Goal: Task Accomplishment & Management: Manage account settings

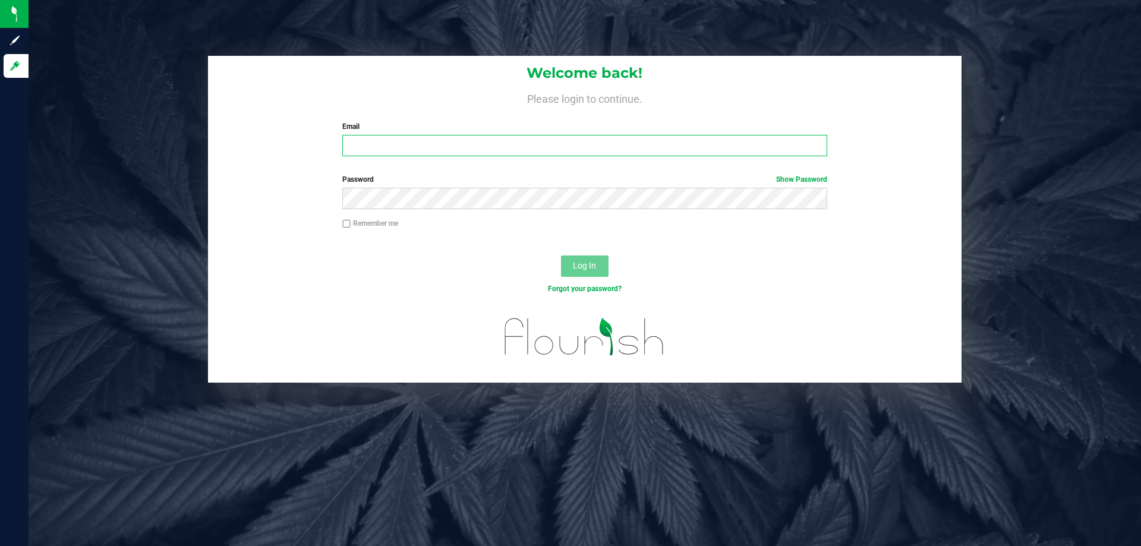
click at [480, 144] on input "Email" at bounding box center [584, 145] width 484 height 21
type input "rcoleman@liveparallel.com"
click at [561, 255] on button "Log In" at bounding box center [585, 265] width 48 height 21
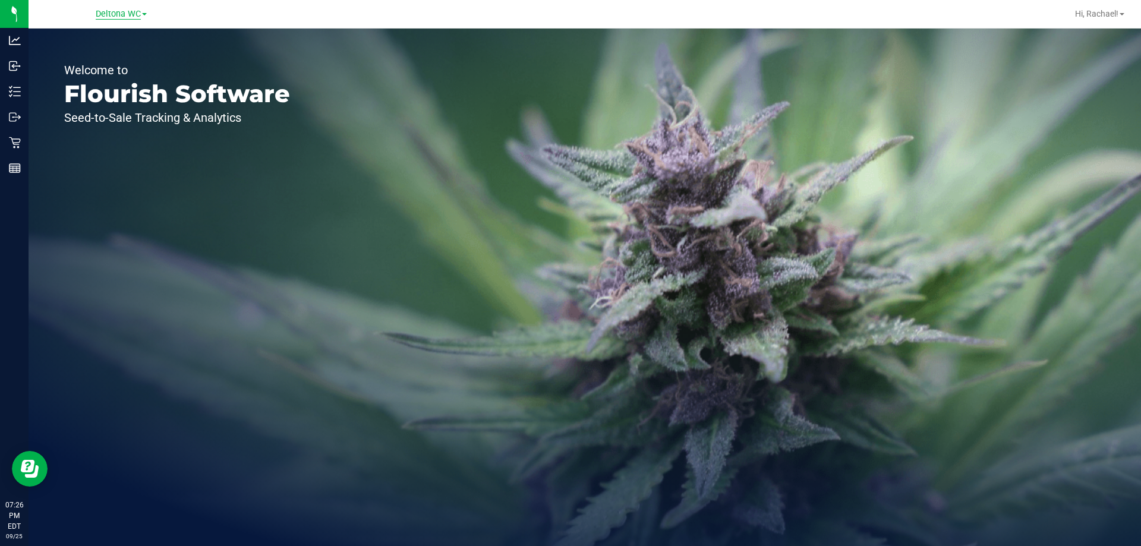
click at [125, 12] on span "Deltona WC" at bounding box center [118, 14] width 45 height 11
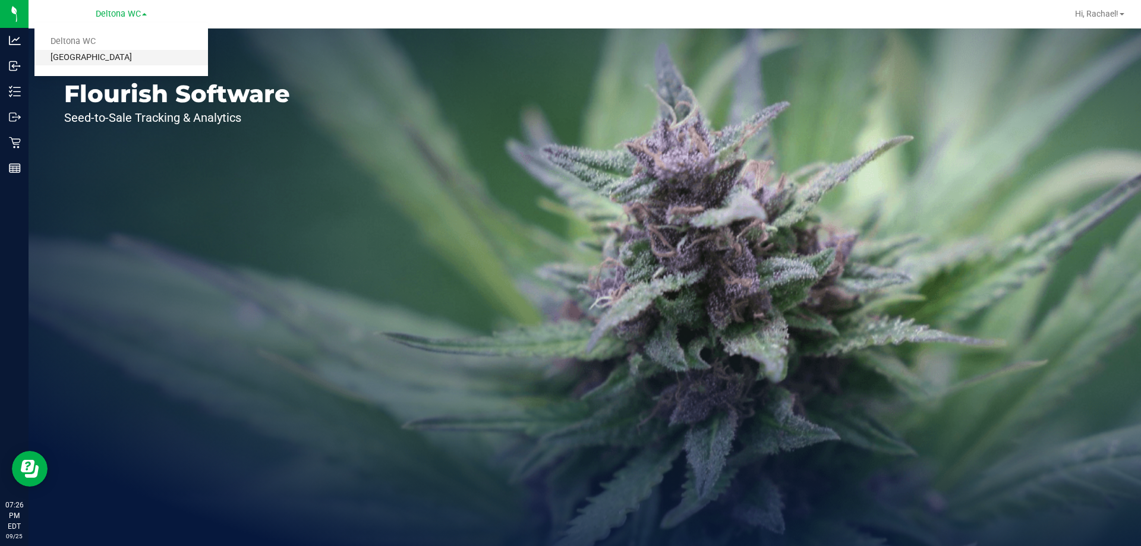
click at [104, 55] on link "[GEOGRAPHIC_DATA]" at bounding box center [120, 58] width 173 height 16
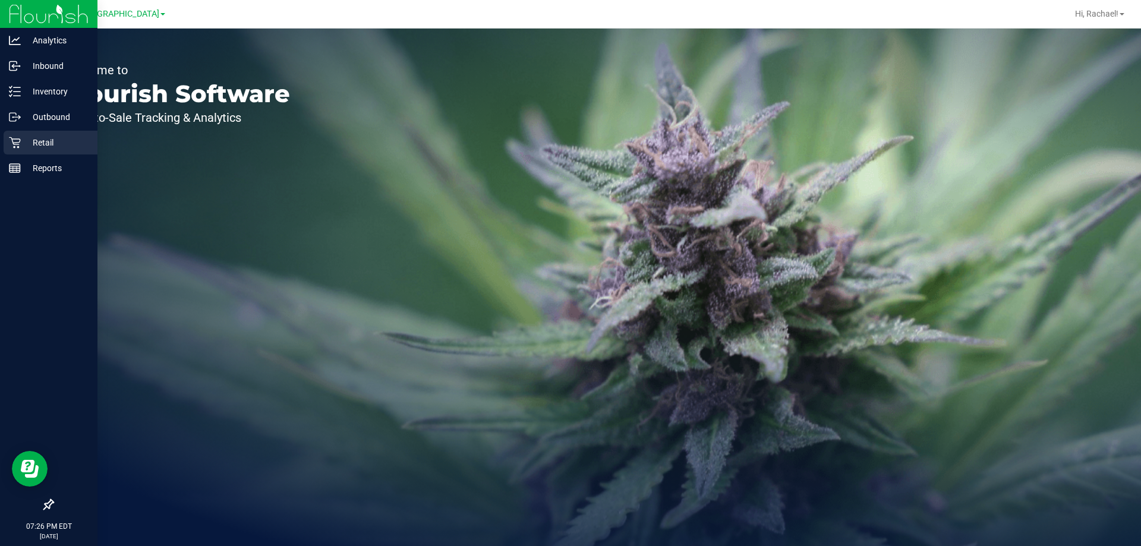
click at [48, 138] on p "Retail" at bounding box center [56, 142] width 71 height 14
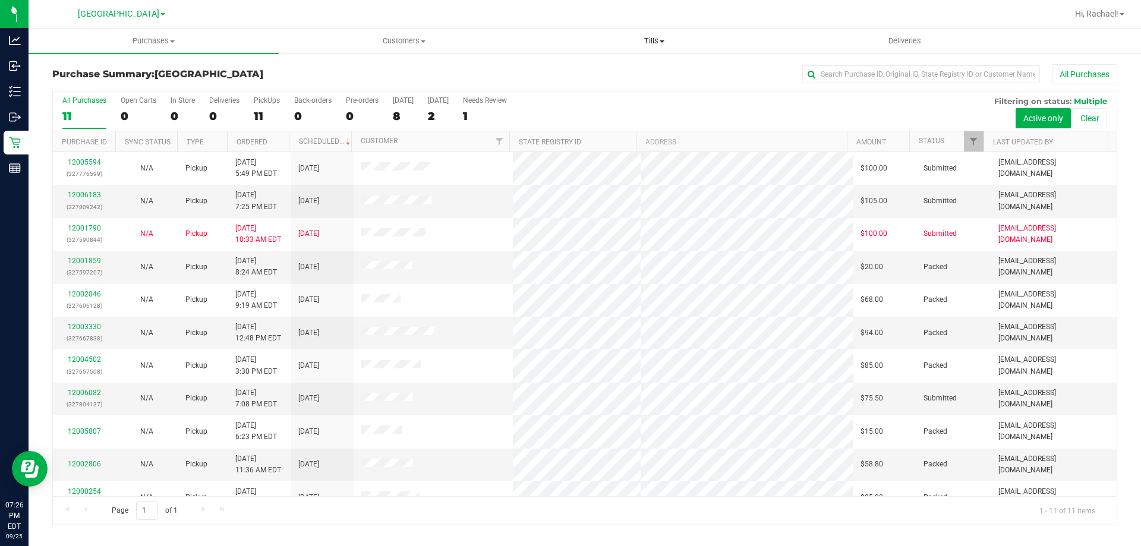
click at [647, 37] on span "Tills" at bounding box center [653, 41] width 249 height 11
click at [560, 71] on span "Manage tills" at bounding box center [569, 72] width 80 height 10
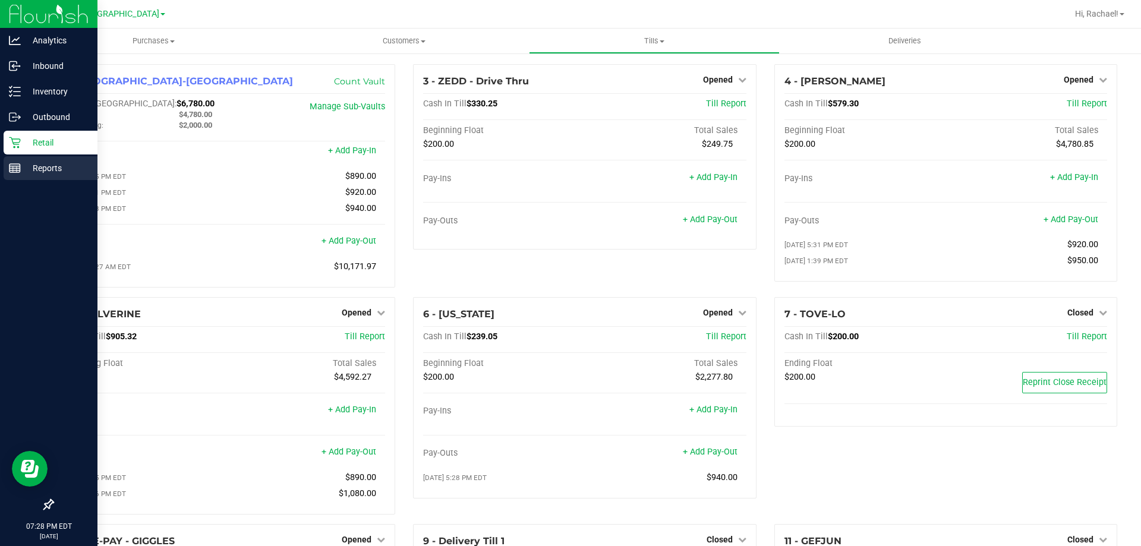
click at [59, 170] on p "Reports" at bounding box center [56, 168] width 71 height 14
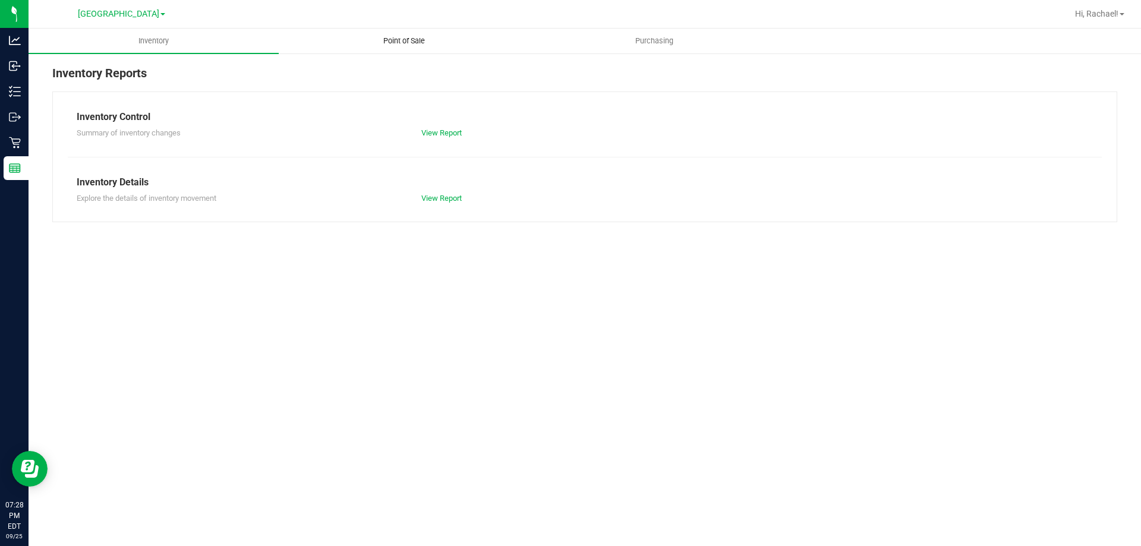
click at [414, 44] on span "Point of Sale" at bounding box center [404, 41] width 74 height 11
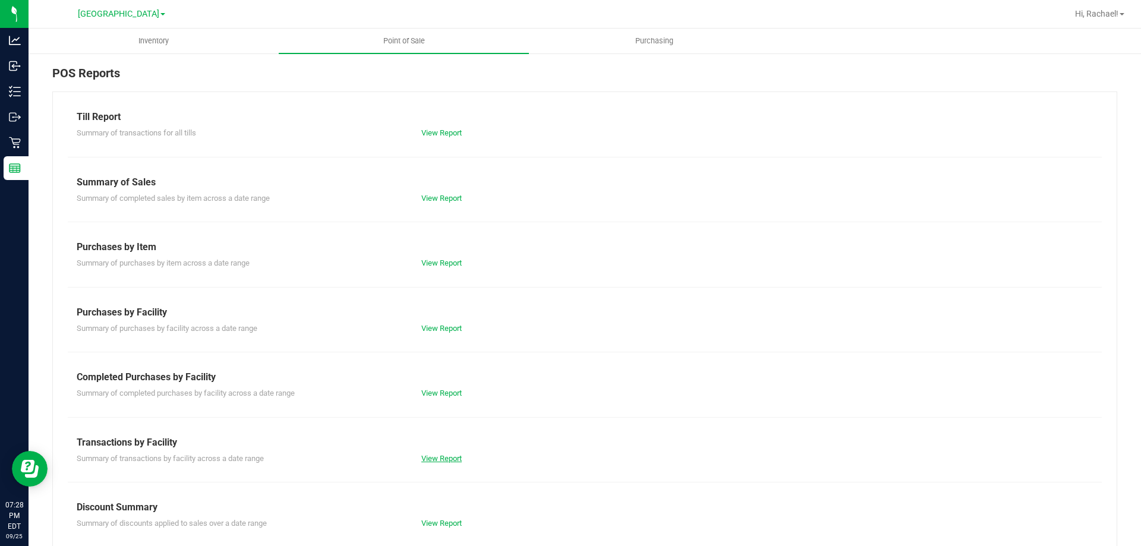
click at [438, 457] on link "View Report" at bounding box center [441, 458] width 40 height 9
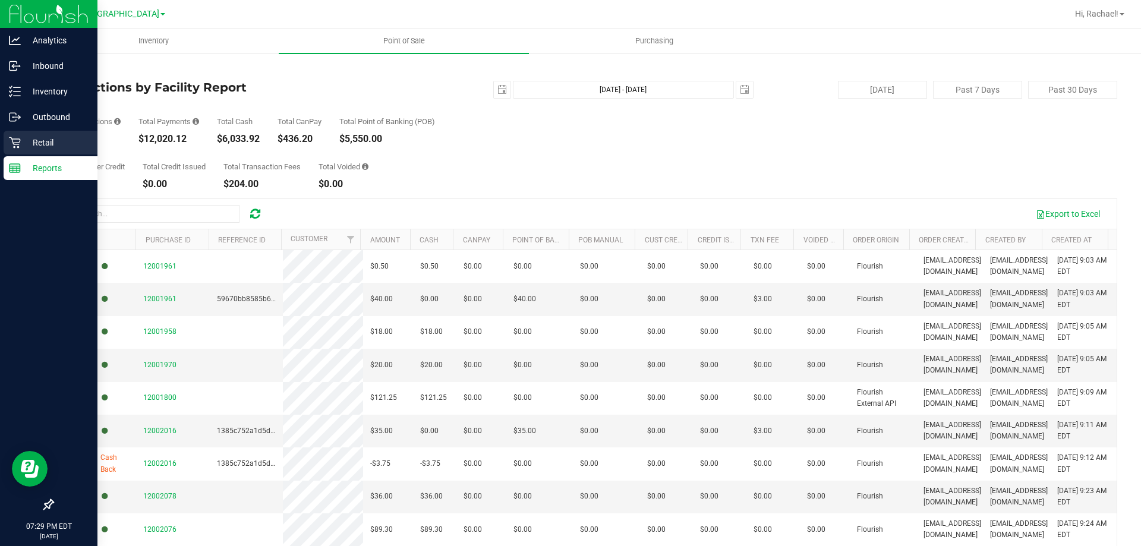
click at [36, 138] on p "Retail" at bounding box center [56, 142] width 71 height 14
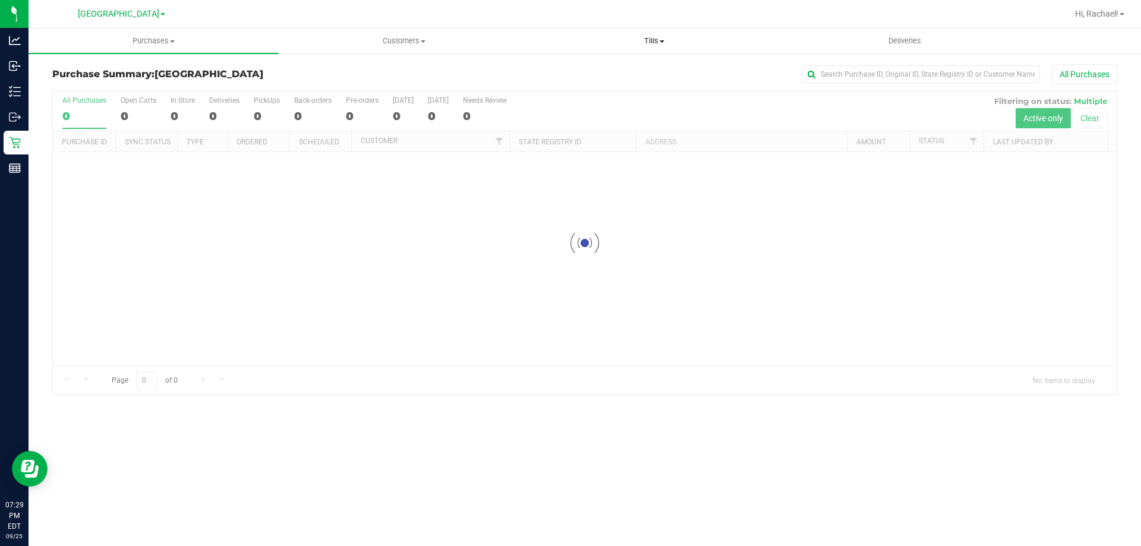
click at [652, 37] on span "Tills" at bounding box center [653, 41] width 249 height 11
click at [600, 73] on span "Manage tills" at bounding box center [569, 72] width 80 height 10
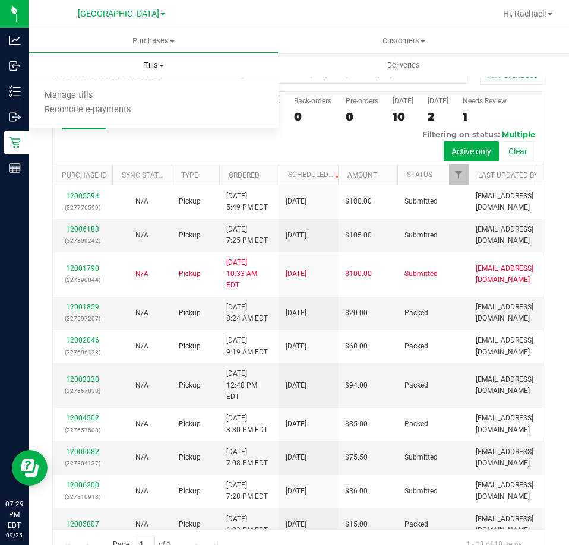
click at [158, 65] on span "Tills" at bounding box center [154, 65] width 250 height 11
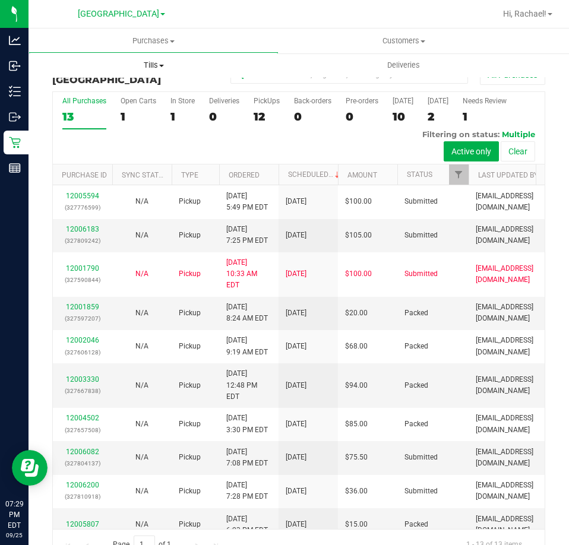
click at [159, 66] on span "Tills" at bounding box center [154, 65] width 250 height 11
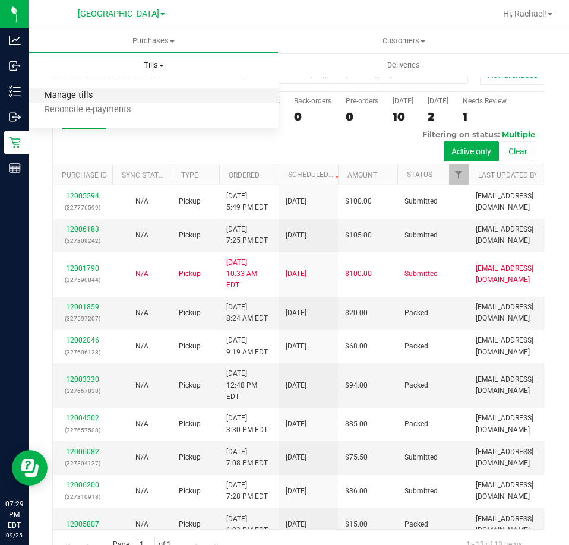
click at [93, 94] on span "Manage tills" at bounding box center [69, 96] width 80 height 10
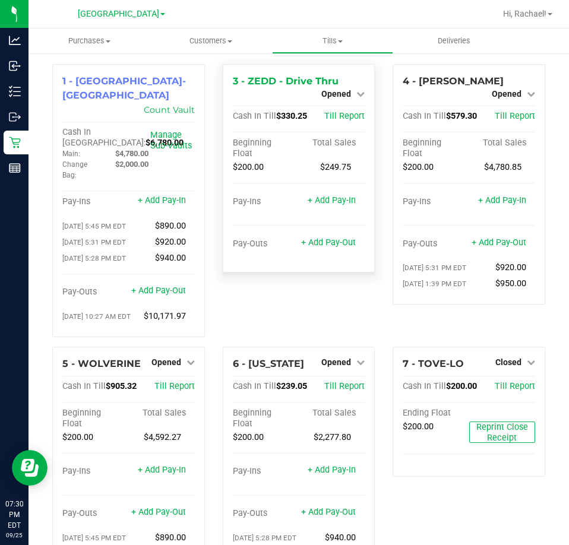
click at [338, 89] on span "Opened" at bounding box center [336, 94] width 30 height 10
click at [329, 103] on link "Close Till" at bounding box center [338, 105] width 32 height 10
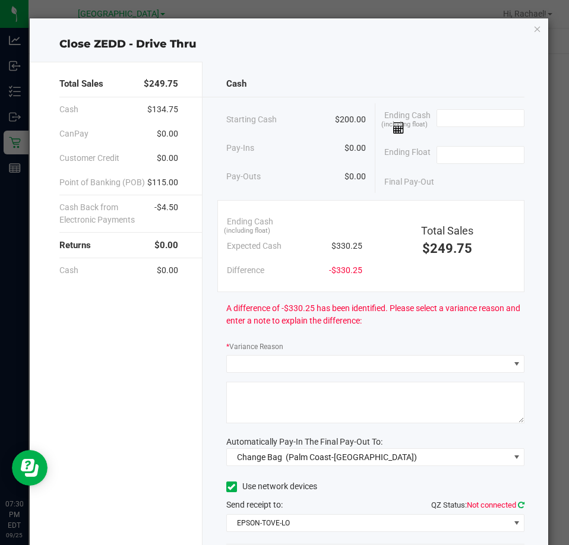
click at [518, 503] on icon at bounding box center [521, 505] width 7 height 8
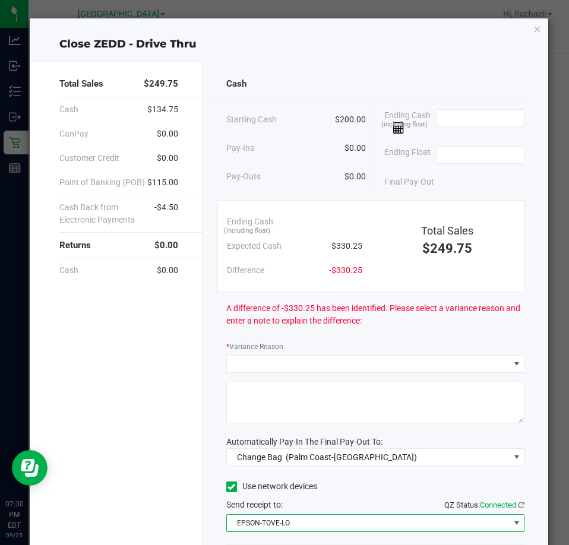
click at [367, 517] on span "EPSON-TOVE-LO" at bounding box center [368, 523] width 282 height 17
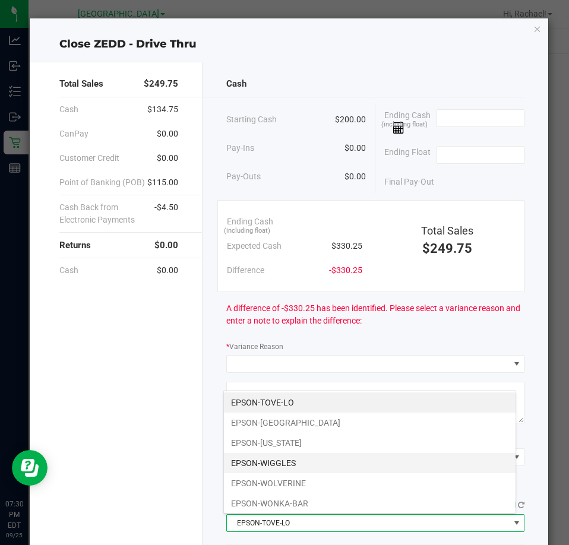
scroll to position [18, 293]
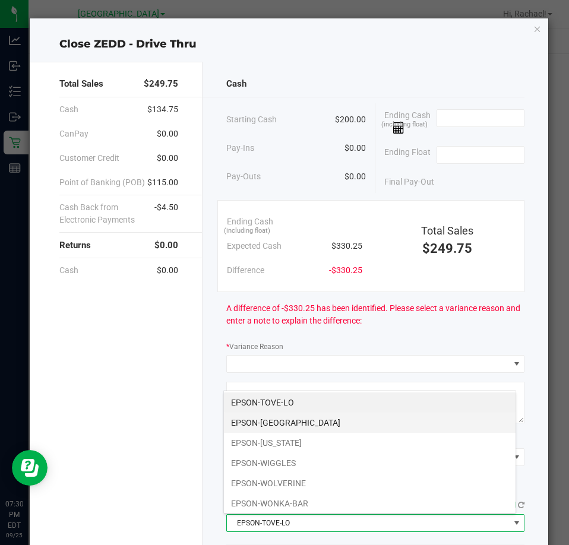
click at [288, 422] on li "EPSON-[GEOGRAPHIC_DATA]" at bounding box center [370, 423] width 292 height 20
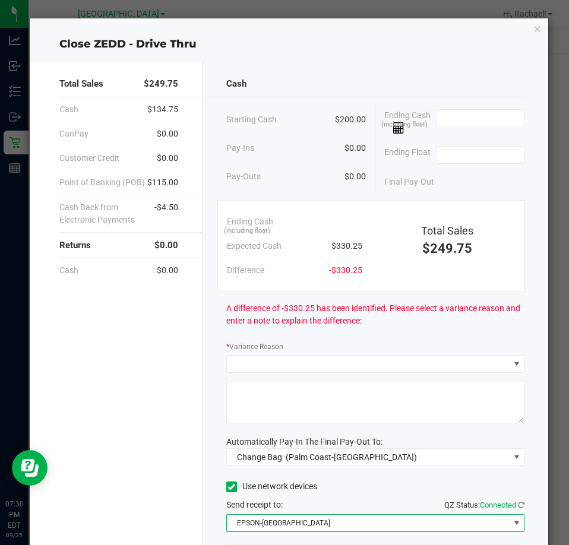
click at [508, 505] on span "QZ Status: Connected" at bounding box center [484, 505] width 80 height 9
click at [518, 505] on icon at bounding box center [521, 505] width 7 height 8
click at [443, 127] on span at bounding box center [481, 118] width 89 height 18
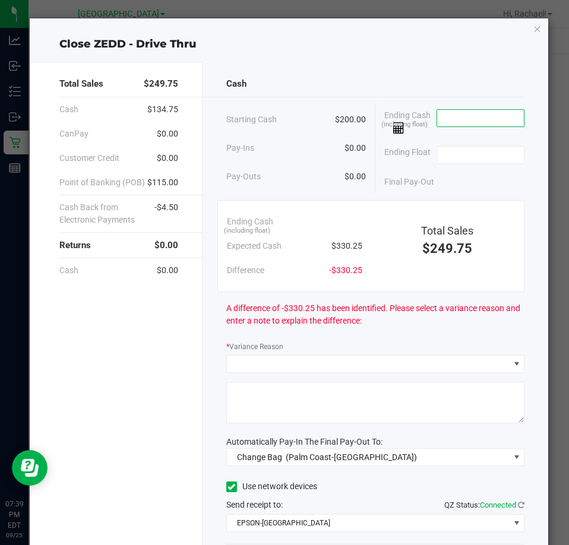
click at [447, 120] on input at bounding box center [480, 118] width 87 height 17
type input "$337.25"
click at [437, 140] on div "Ending Float" at bounding box center [454, 155] width 140 height 30
click at [452, 159] on input at bounding box center [480, 155] width 87 height 17
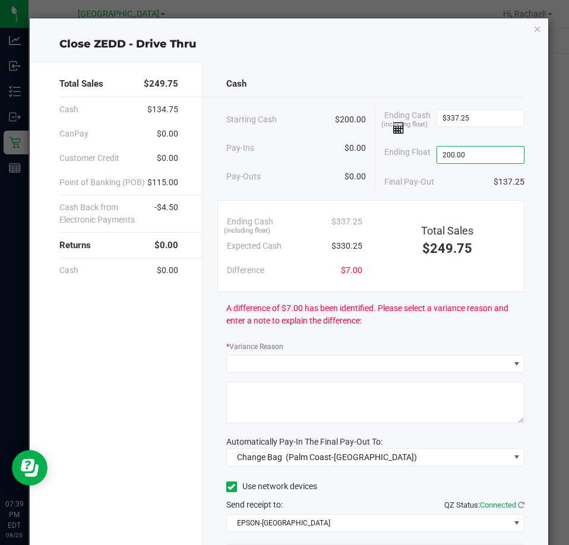
type input "$200.00"
click at [462, 188] on div "Final Pay-Out $137.25" at bounding box center [454, 182] width 140 height 24
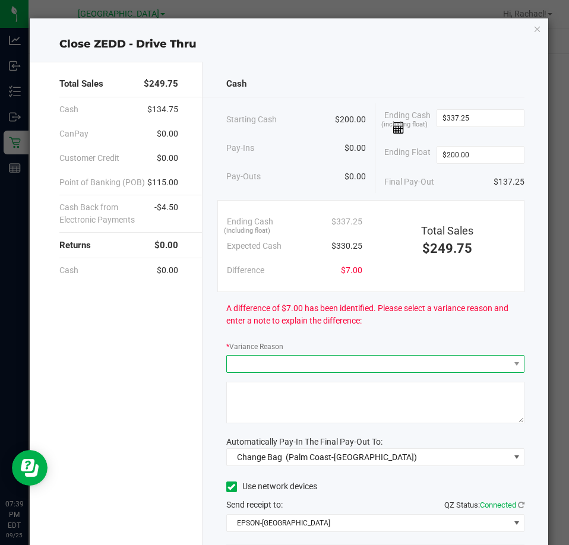
click at [270, 363] on span at bounding box center [368, 364] width 282 height 17
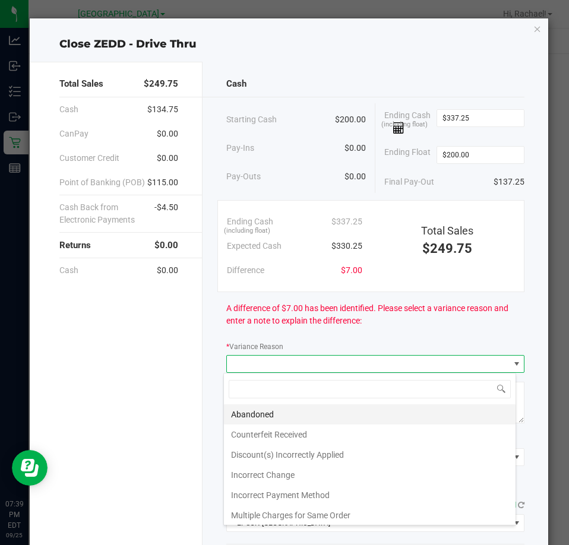
click at [260, 410] on li "Abandoned" at bounding box center [370, 415] width 292 height 20
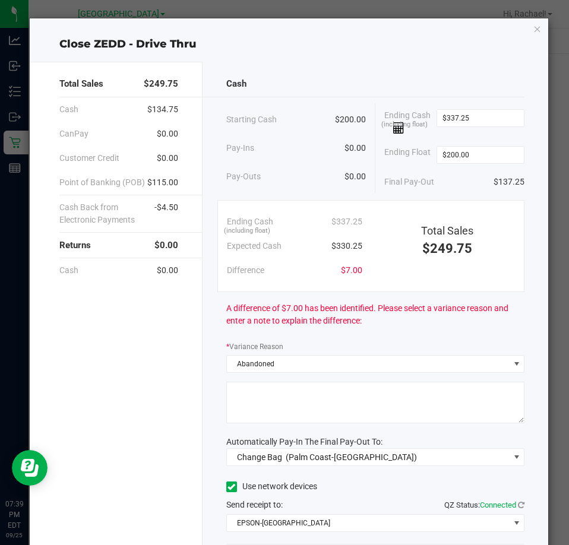
click at [260, 410] on textarea at bounding box center [375, 403] width 298 height 42
type textarea "RC"
click at [368, 459] on span "Change Bag (Palm Coast-[GEOGRAPHIC_DATA])" at bounding box center [368, 457] width 282 height 17
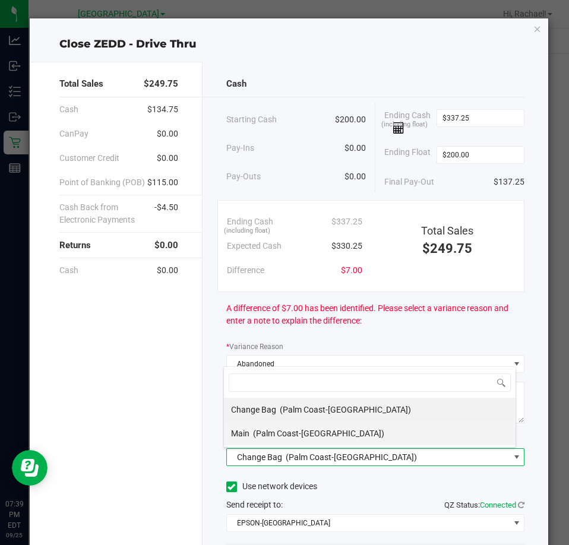
click at [264, 427] on div "Main (Palm Coast-[GEOGRAPHIC_DATA])" at bounding box center [307, 433] width 153 height 21
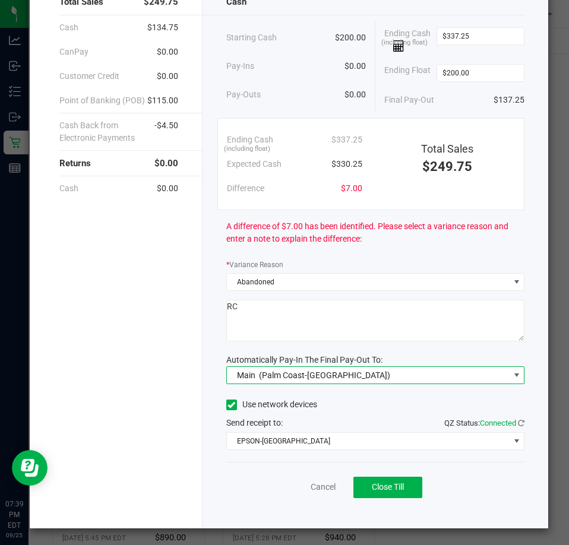
scroll to position [84, 0]
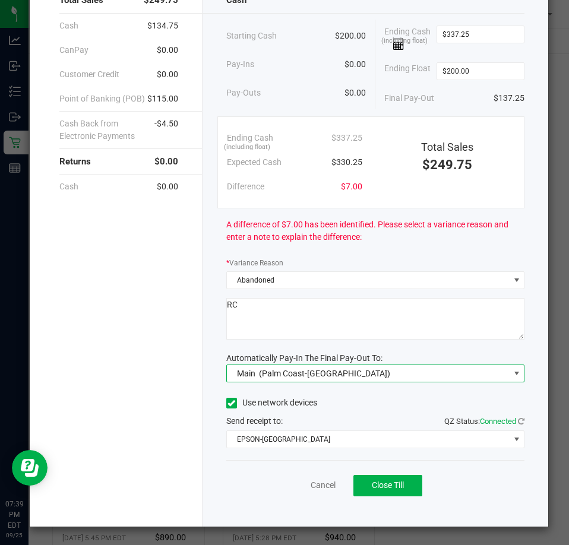
click at [370, 415] on div "Send receipt to: QZ Status: Connected" at bounding box center [375, 421] width 298 height 12
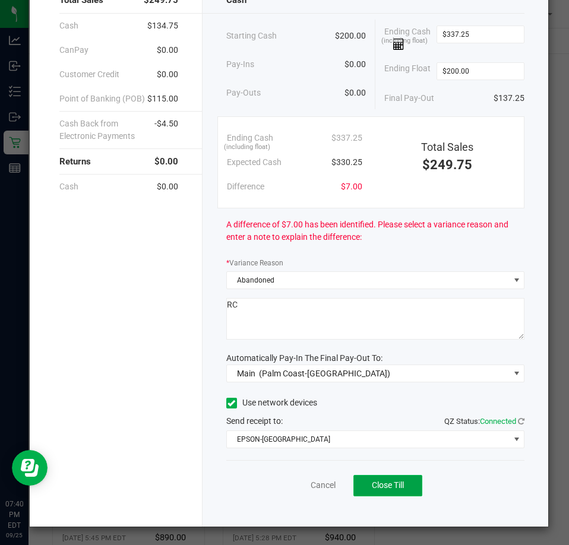
click at [385, 487] on span "Close Till" at bounding box center [388, 486] width 32 height 10
click at [297, 490] on link "Dismiss" at bounding box center [297, 485] width 29 height 12
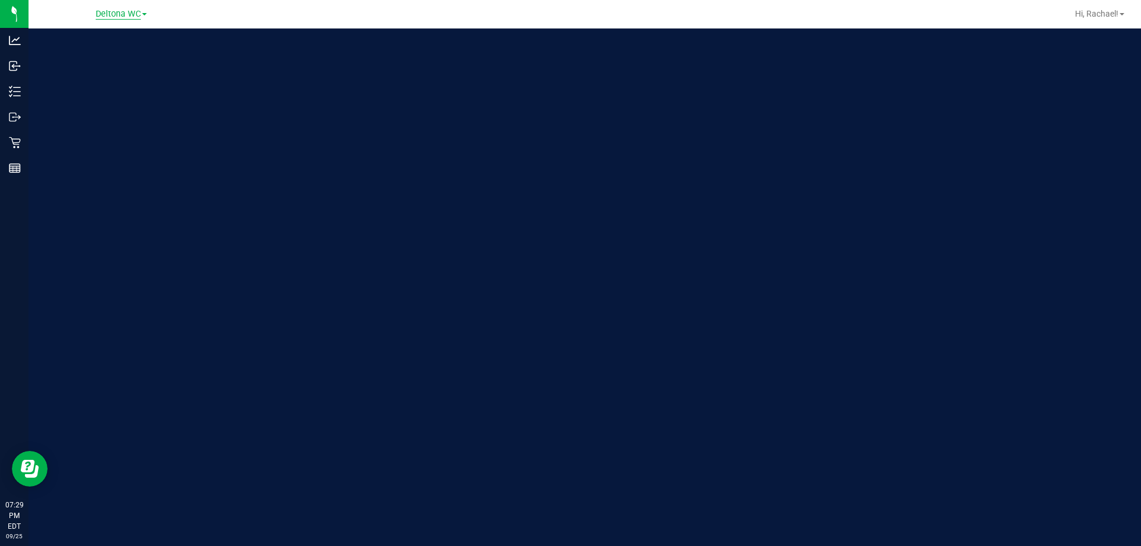
click at [126, 15] on span "Deltona WC" at bounding box center [118, 14] width 45 height 11
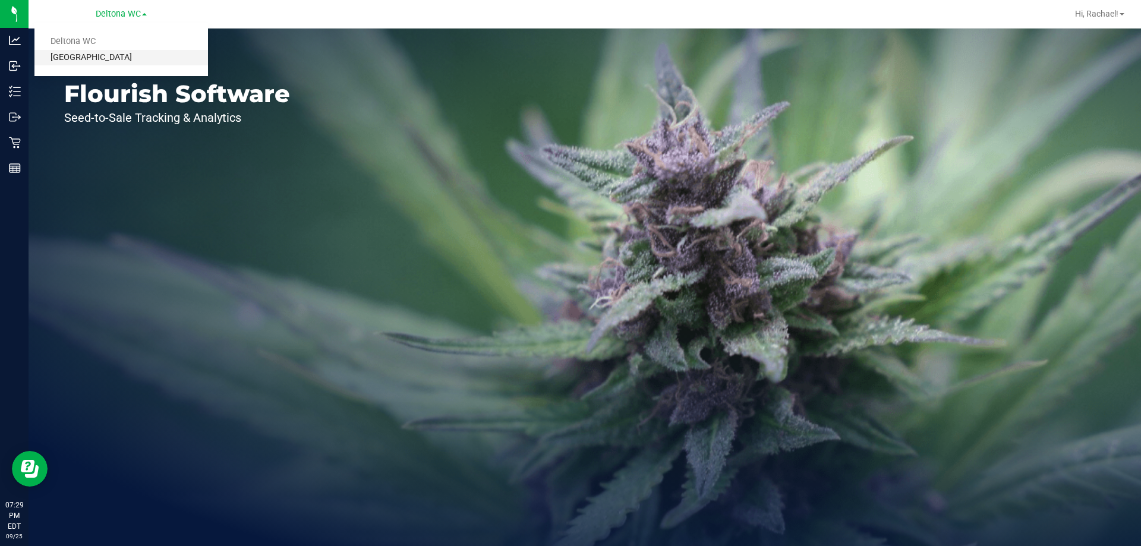
click at [120, 55] on link "[GEOGRAPHIC_DATA]" at bounding box center [120, 58] width 173 height 16
